Goal: Transaction & Acquisition: Purchase product/service

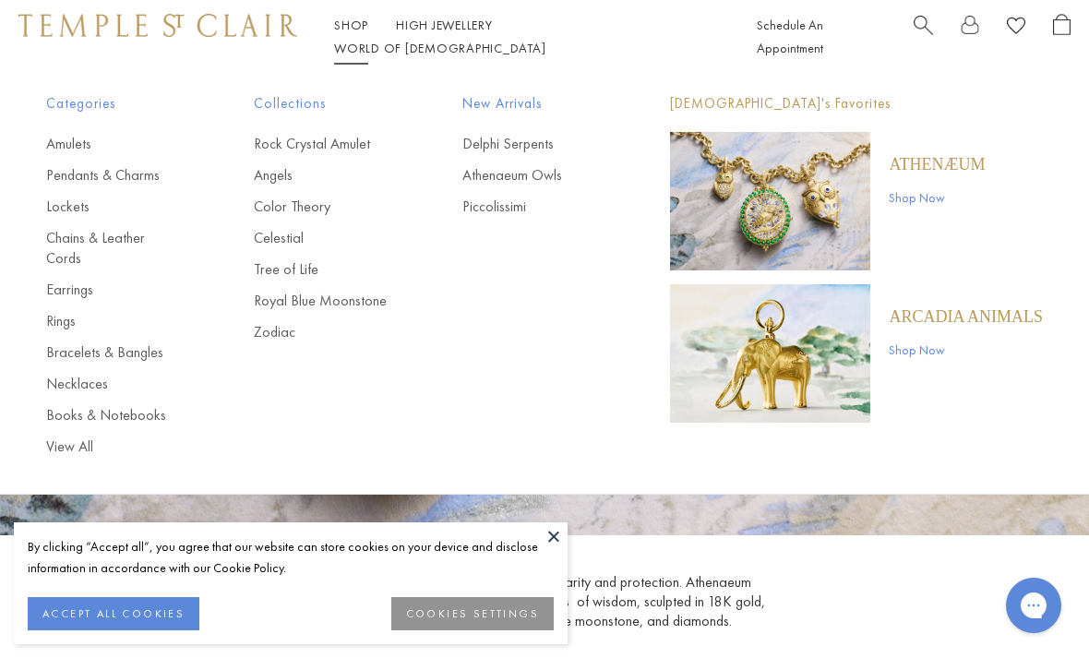
click at [112, 181] on link "Pendants & Charms" at bounding box center [113, 175] width 134 height 20
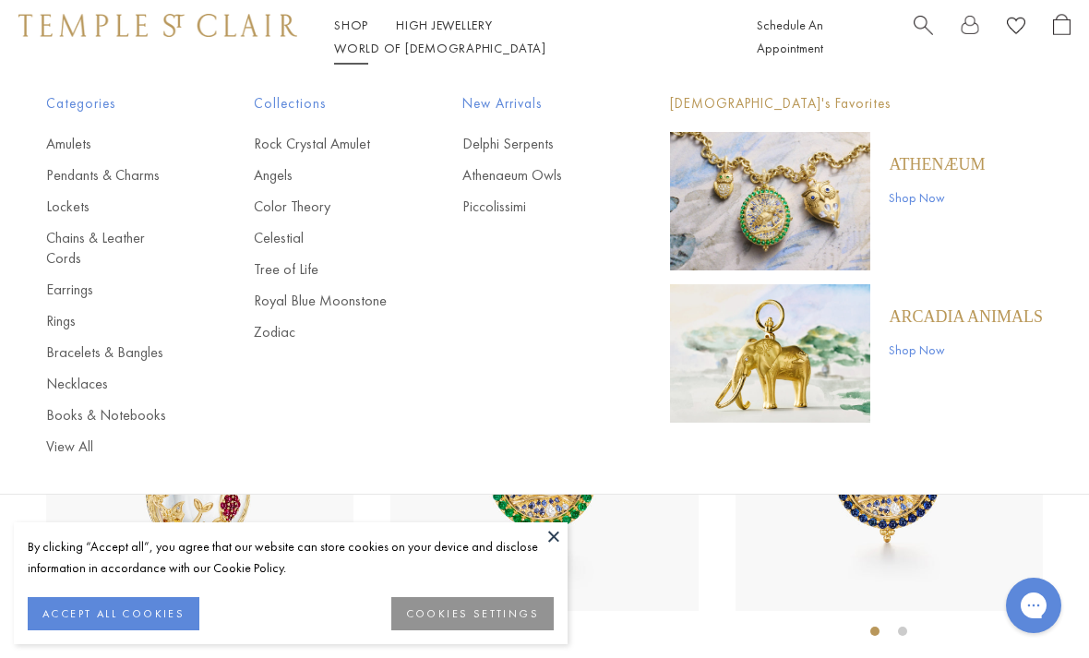
click at [837, 357] on img "Main navigation" at bounding box center [770, 353] width 200 height 138
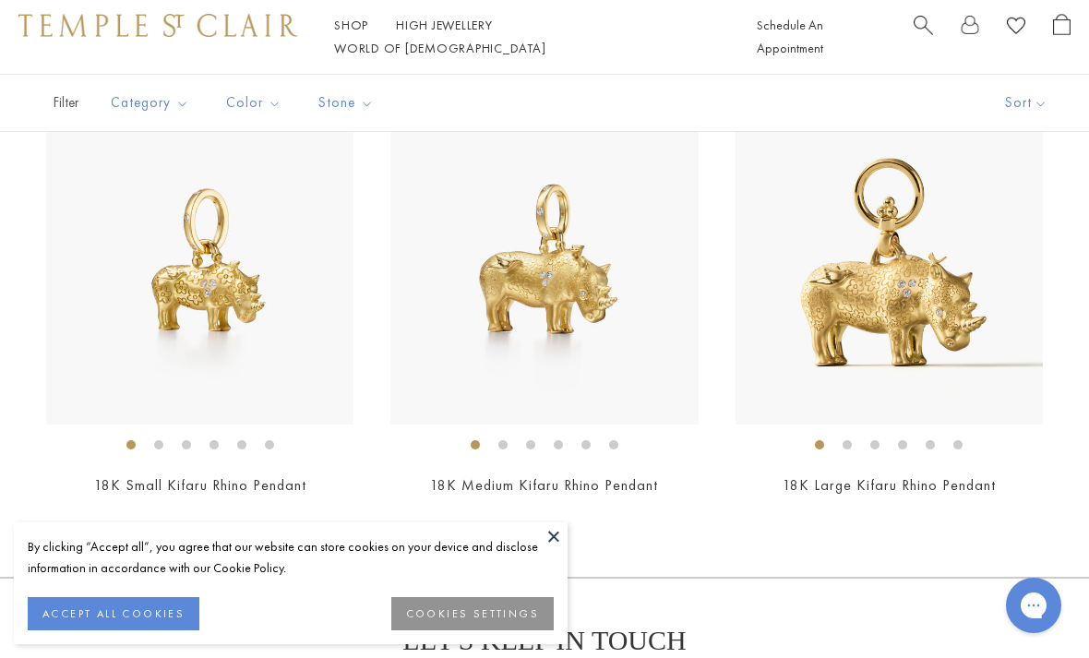
scroll to position [1823, 0]
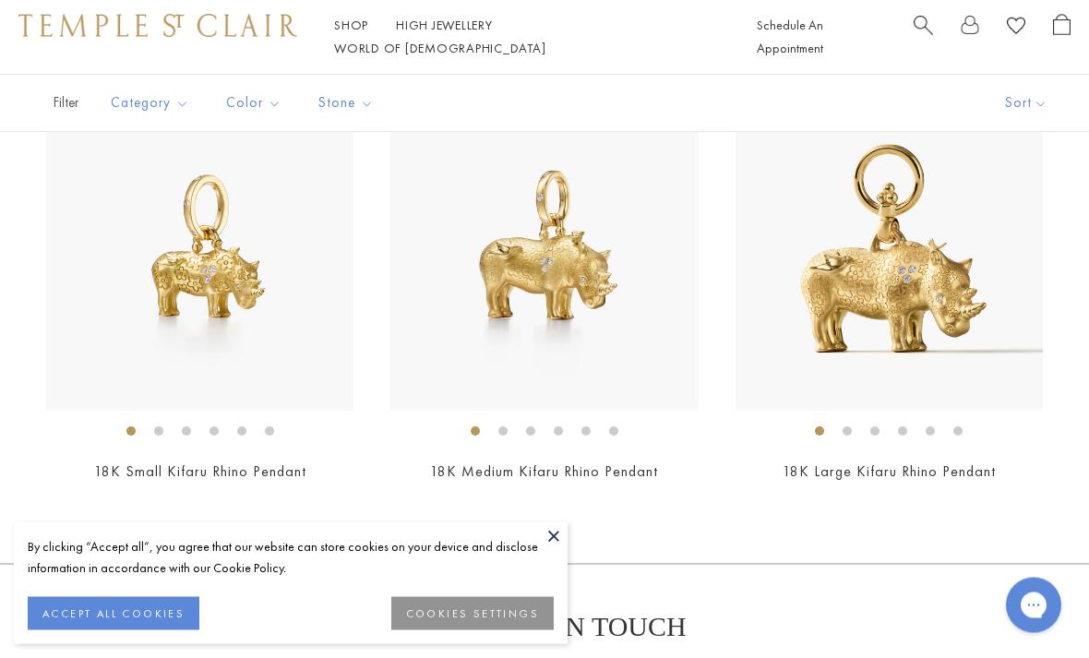
click at [272, 345] on img at bounding box center [199, 257] width 307 height 307
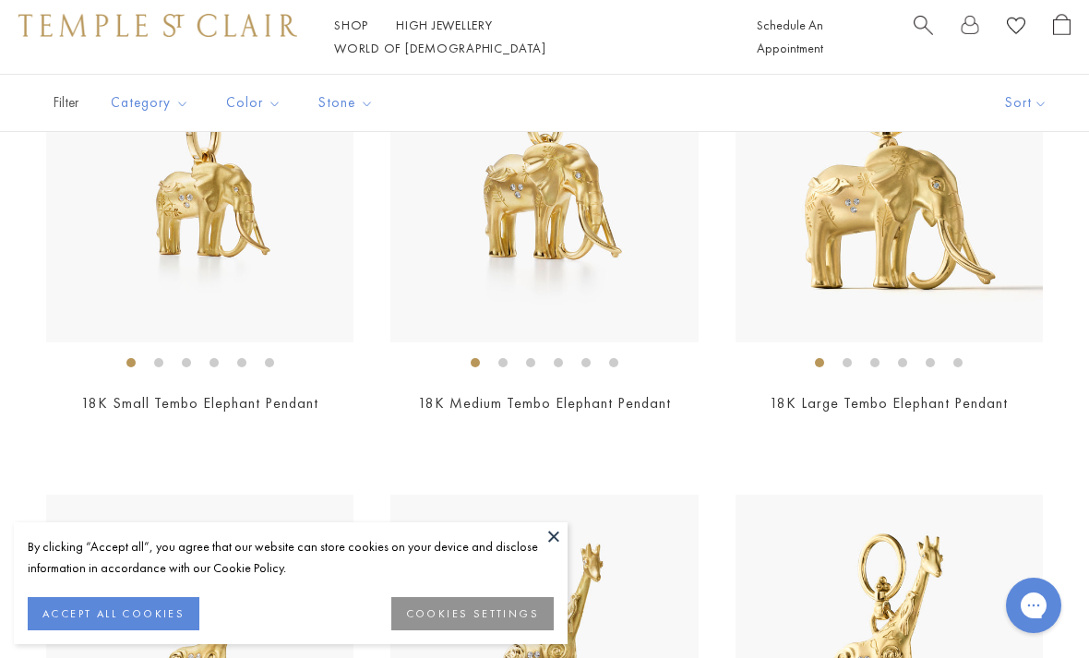
scroll to position [974, 0]
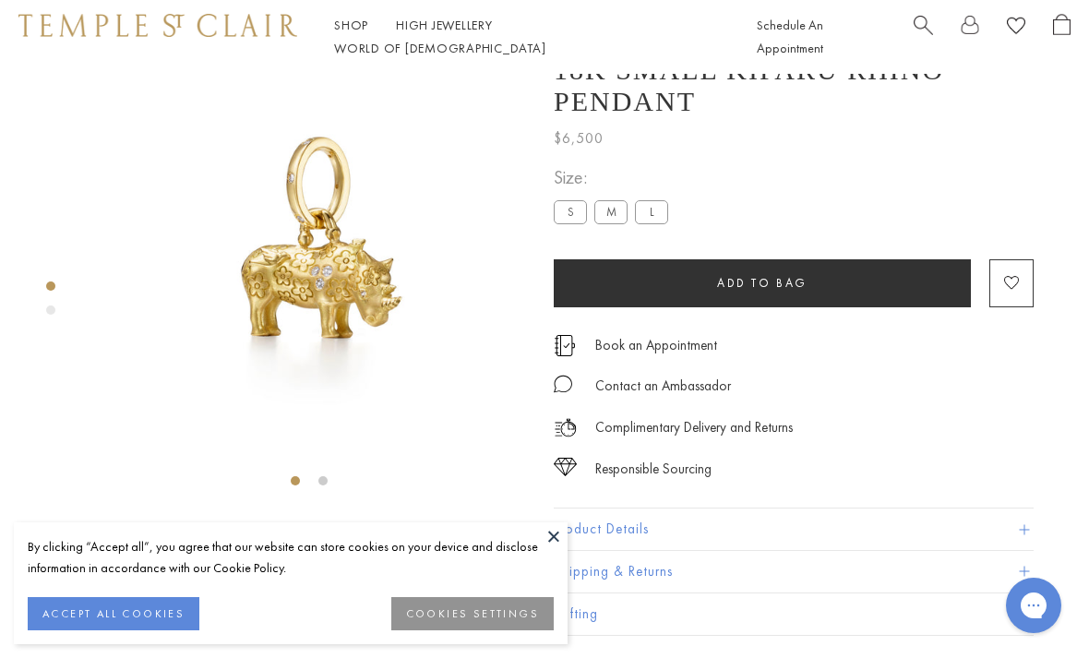
scroll to position [74, 0]
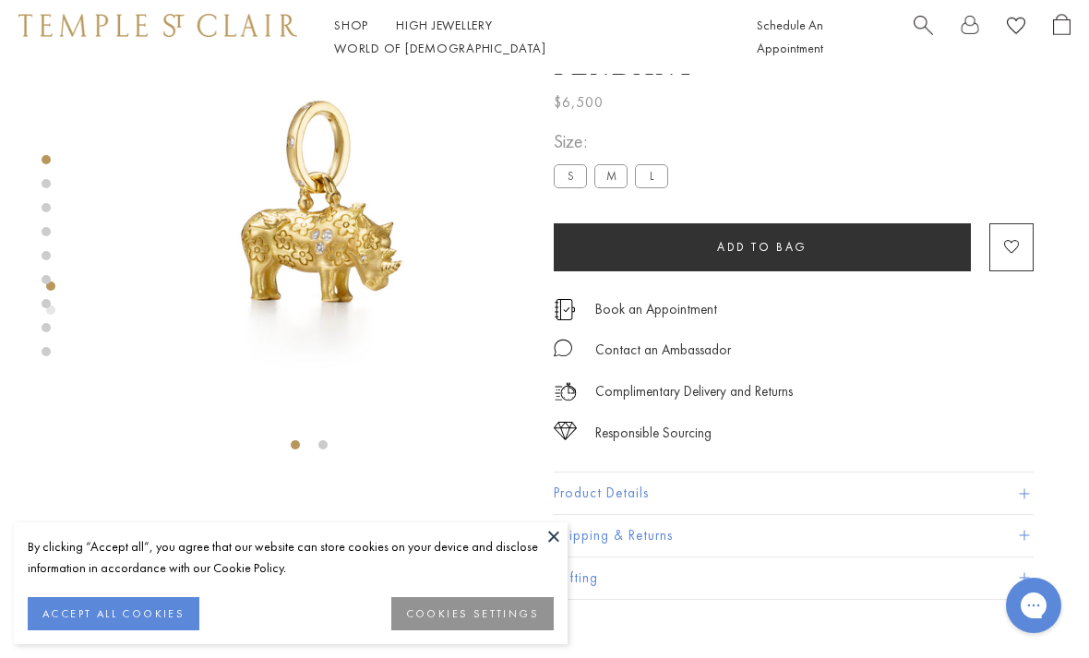
click at [467, 198] on img at bounding box center [309, 217] width 434 height 434
